Goal: Information Seeking & Learning: Learn about a topic

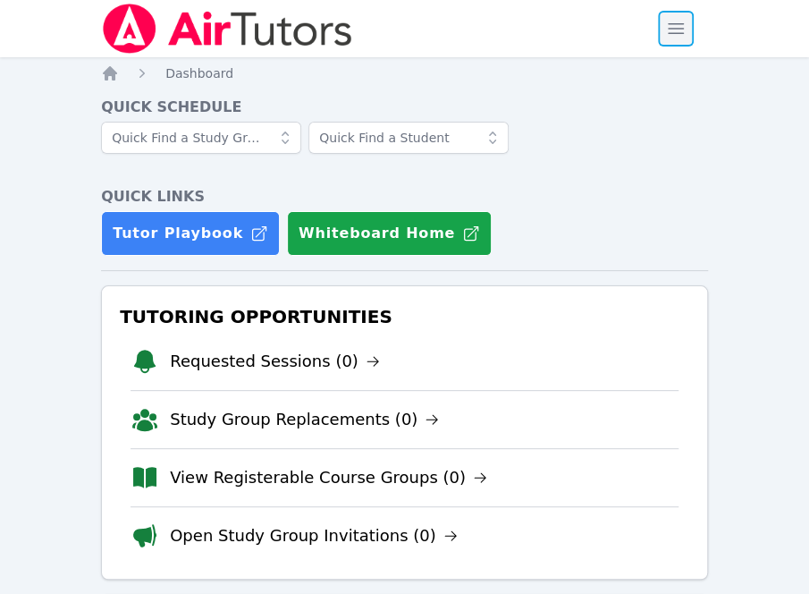
click at [675, 31] on span "button" at bounding box center [675, 28] width 39 height 39
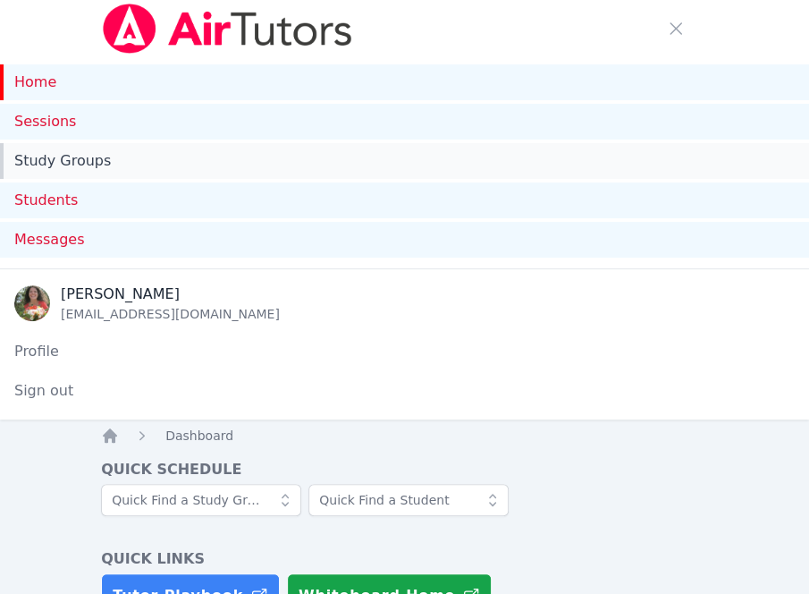
click at [484, 164] on link "Study Groups" at bounding box center [404, 161] width 809 height 36
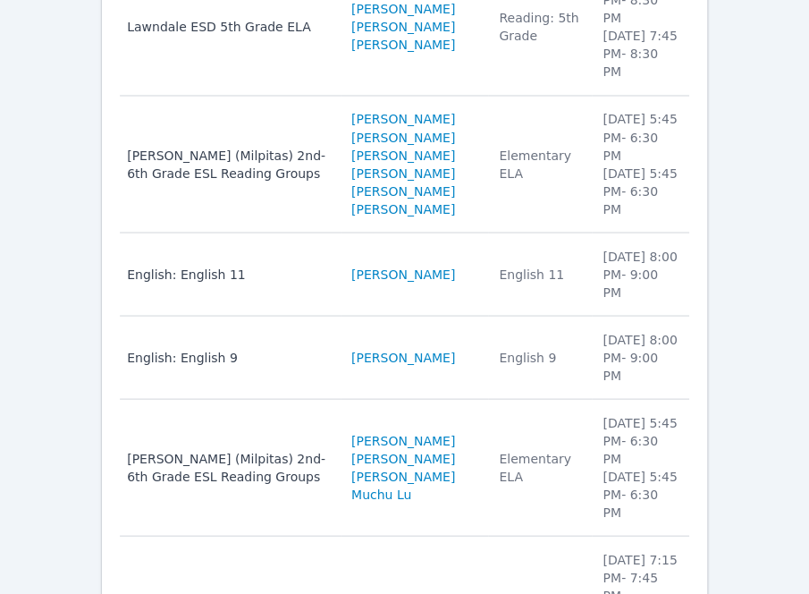
scroll to position [1080, 0]
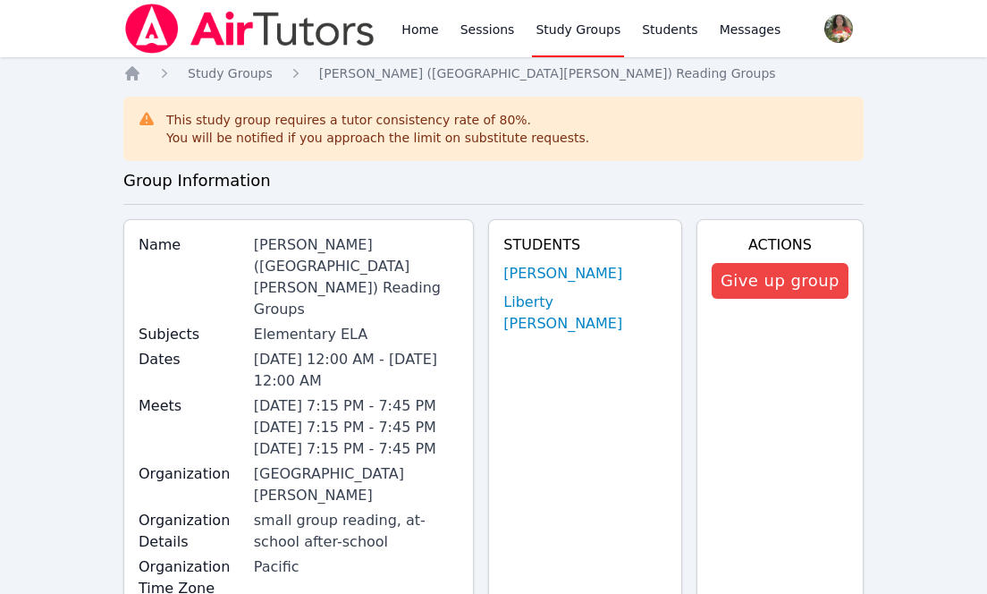
click at [822, 187] on h3 "Group Information" at bounding box center [493, 180] width 740 height 25
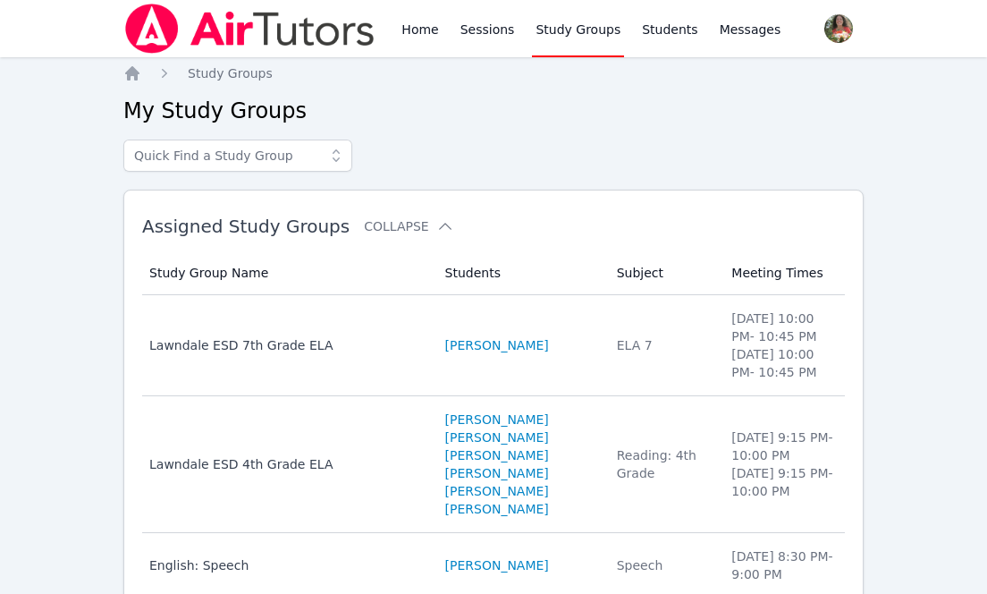
scroll to position [700, 0]
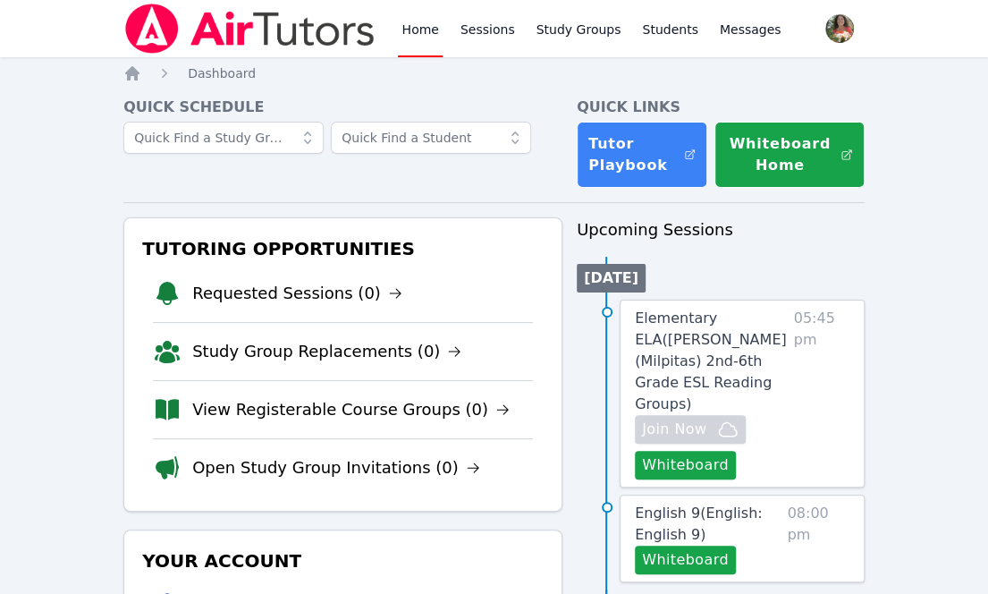
click at [233, 202] on hr at bounding box center [493, 202] width 741 height 1
